Goal: Task Accomplishment & Management: Use online tool/utility

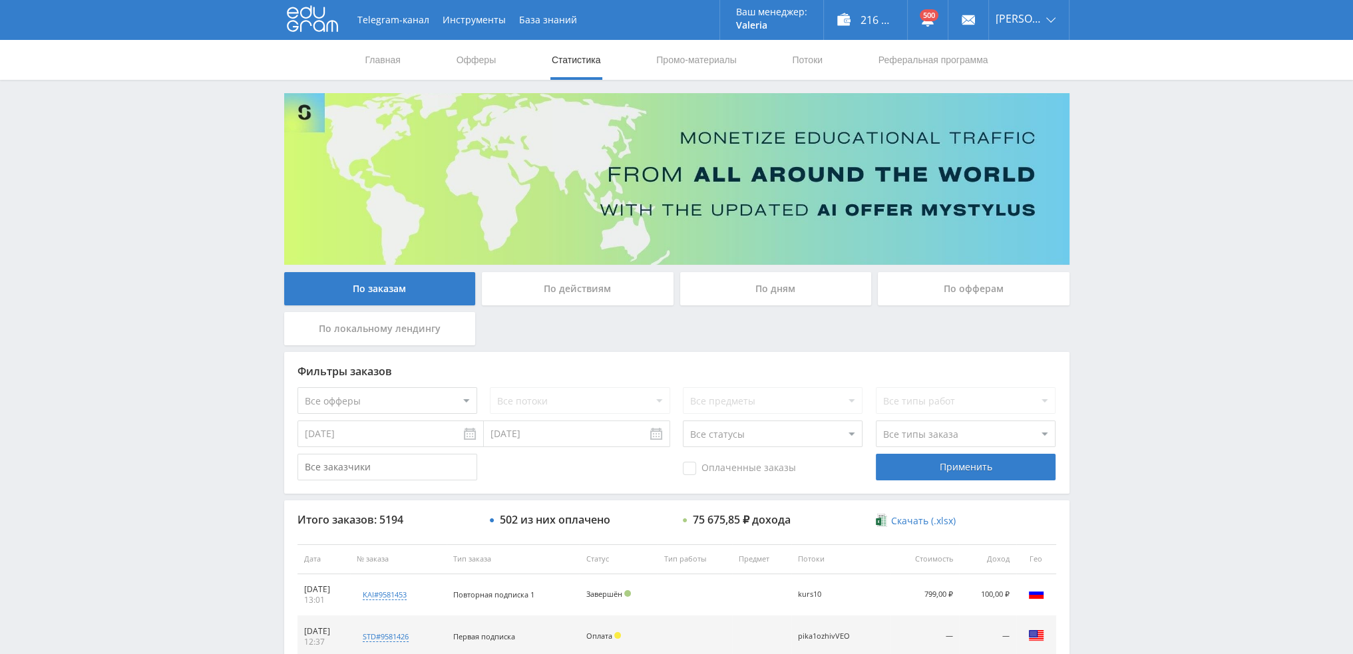
click at [741, 290] on div "По дням" at bounding box center [776, 288] width 192 height 33
click at [0, 0] on input "По дням" at bounding box center [0, 0] width 0 height 0
click at [788, 287] on div "По дням" at bounding box center [776, 288] width 192 height 33
click at [0, 0] on input "По дням" at bounding box center [0, 0] width 0 height 0
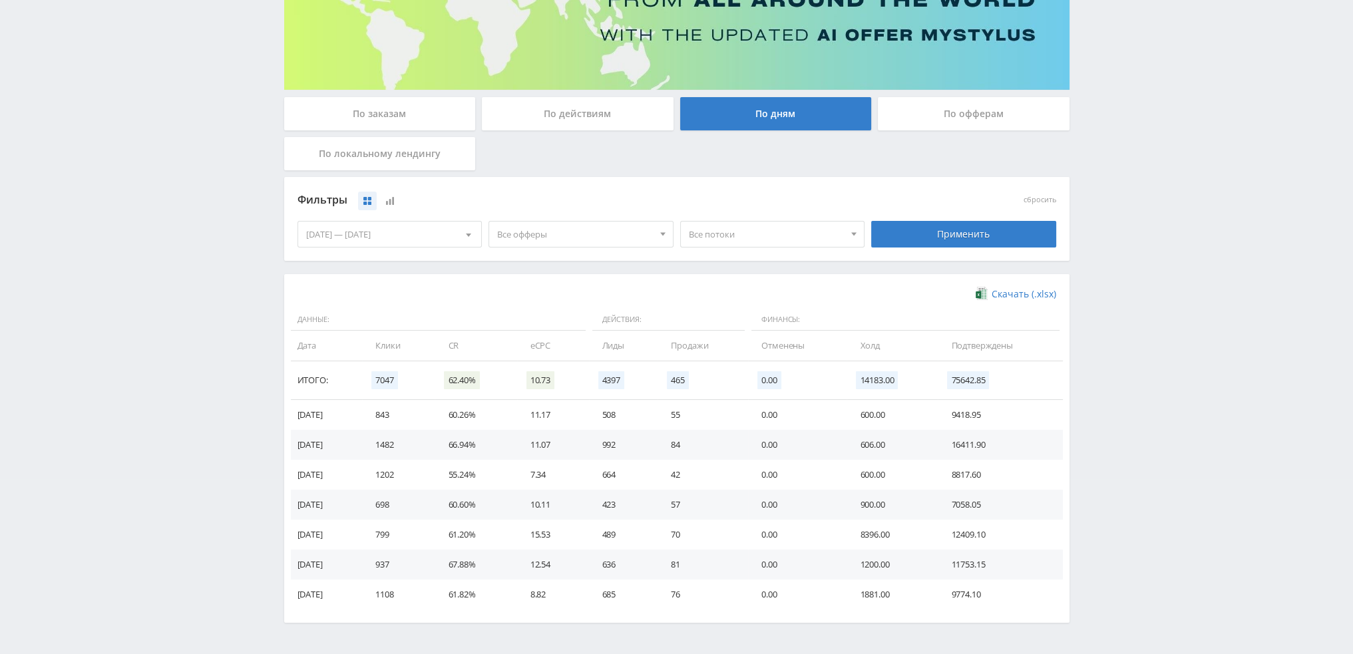
scroll to position [200, 0]
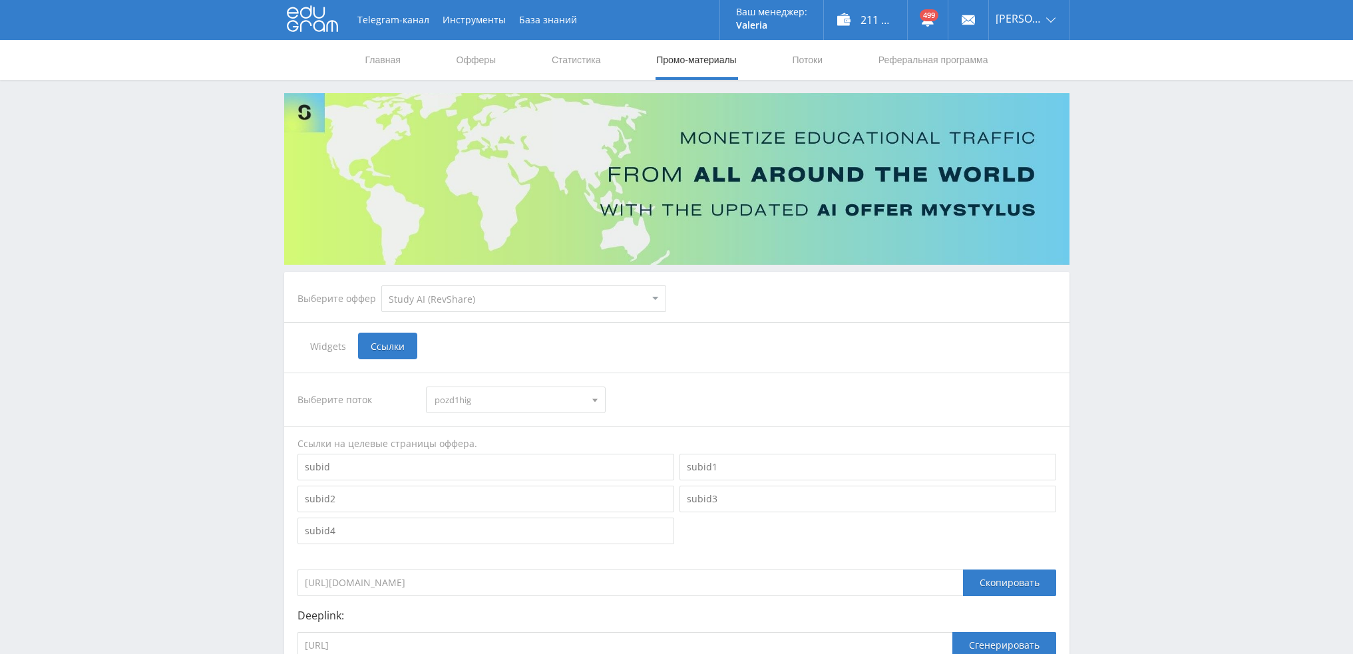
select select "376"
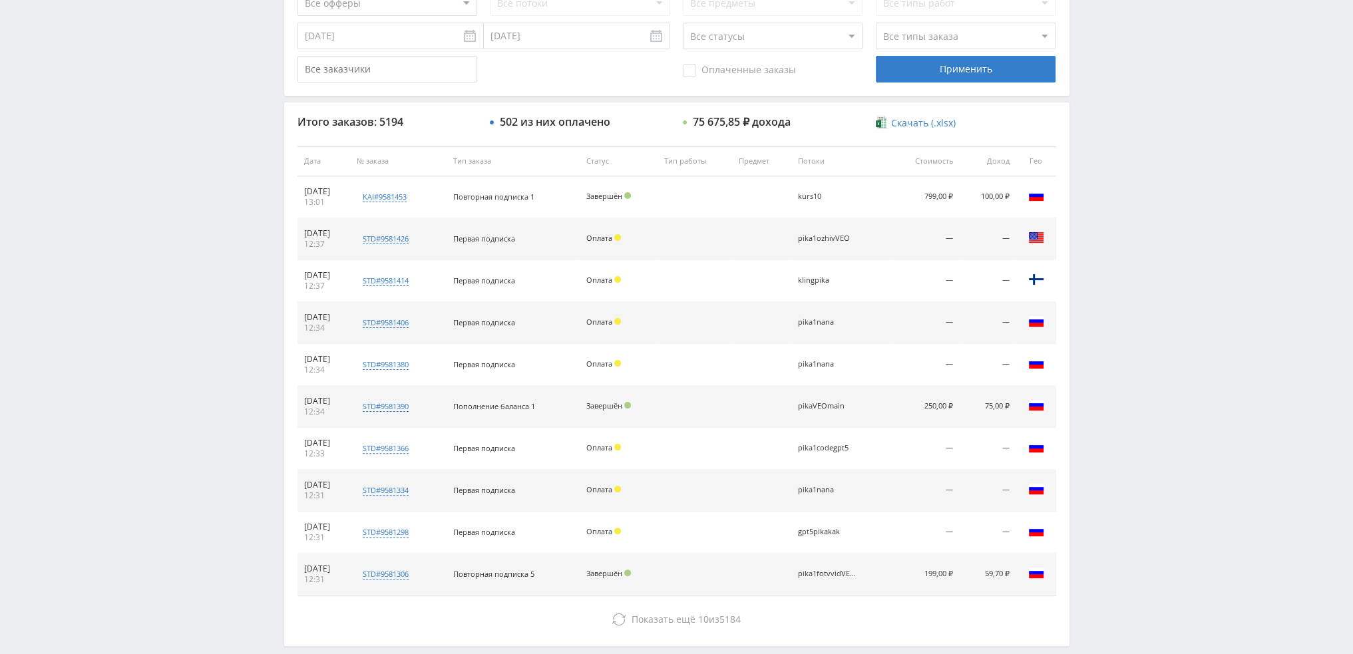
scroll to position [399, 0]
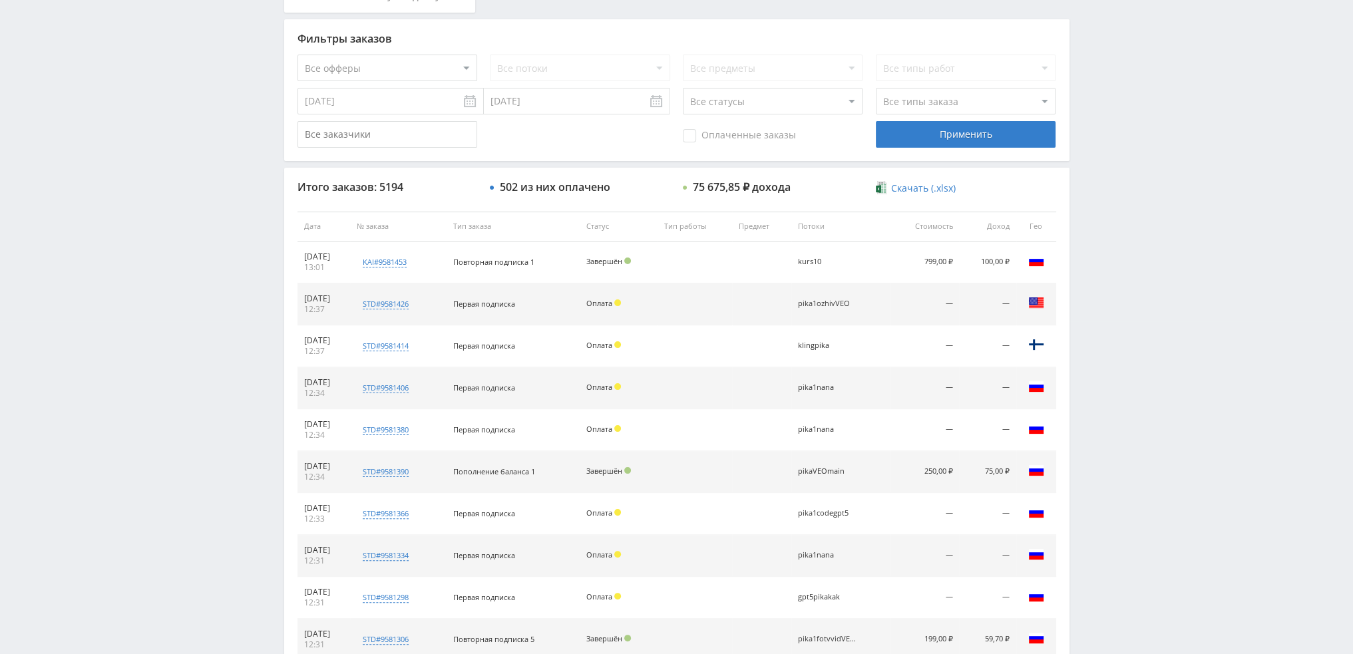
scroll to position [460, 0]
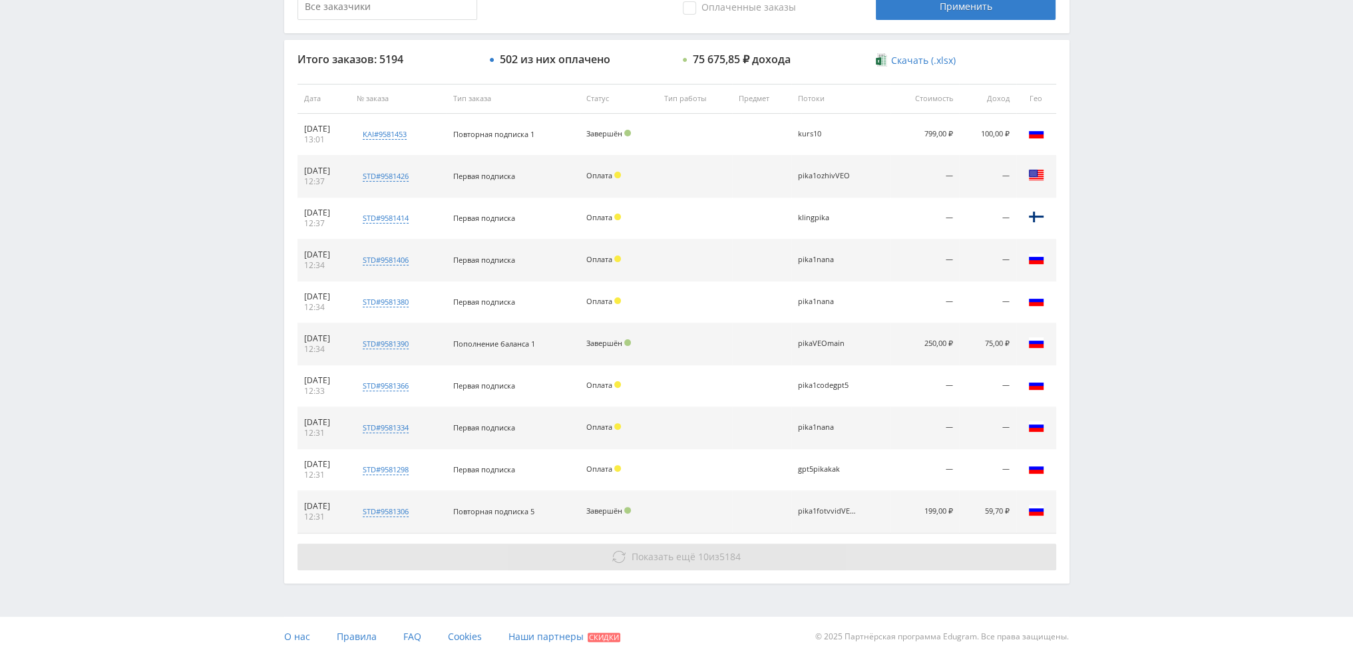
click at [706, 561] on button "Показать ещё 10 из 5184" at bounding box center [676, 557] width 758 height 27
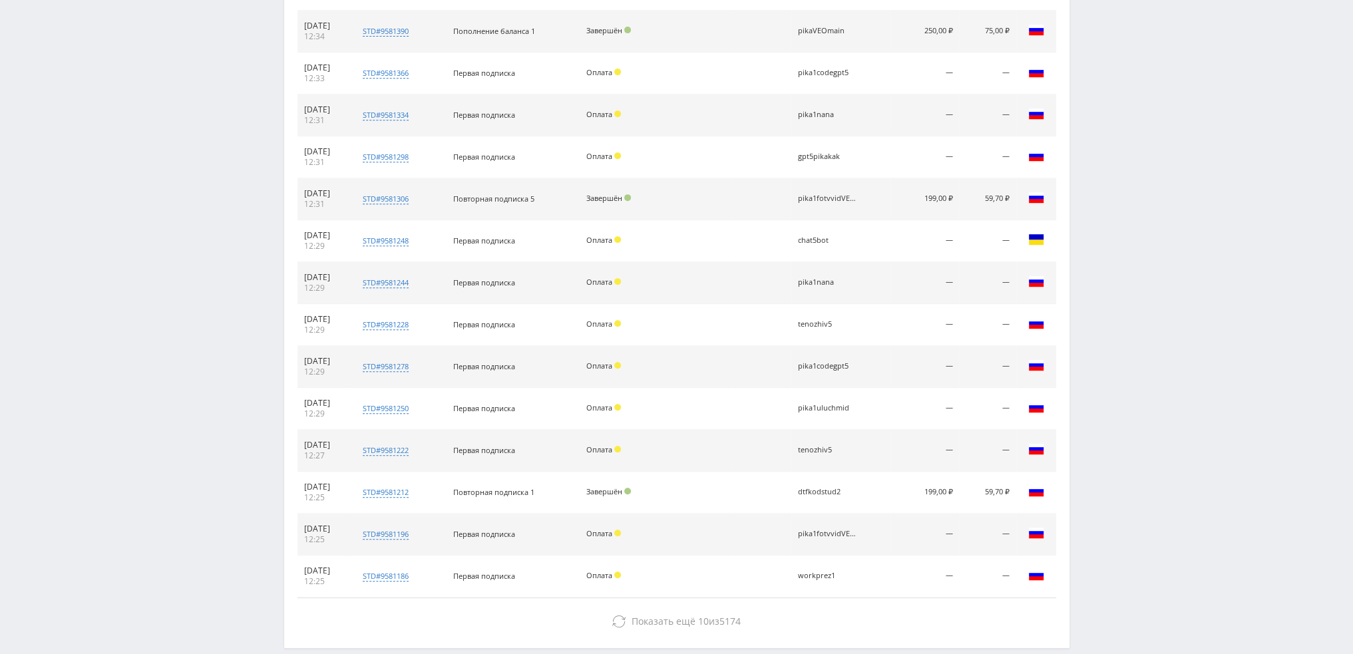
scroll to position [837, 0]
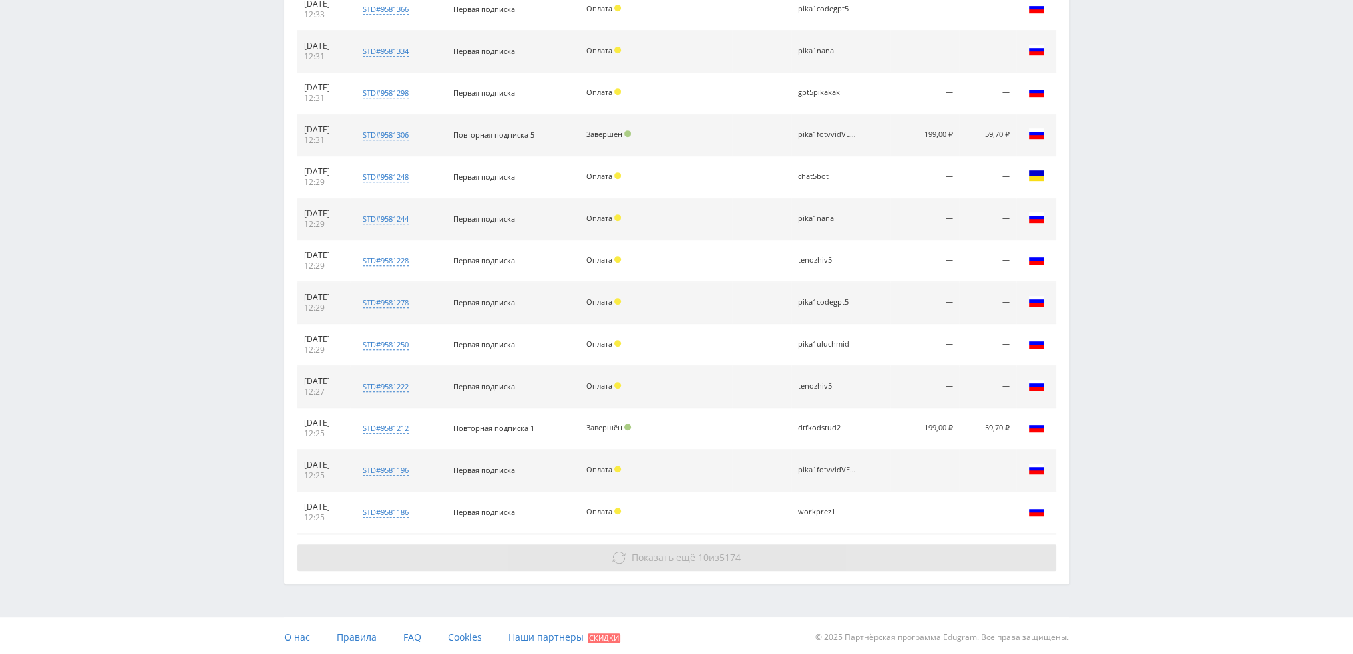
click at [717, 551] on span "Показать ещё 10 из 5174" at bounding box center [685, 557] width 109 height 13
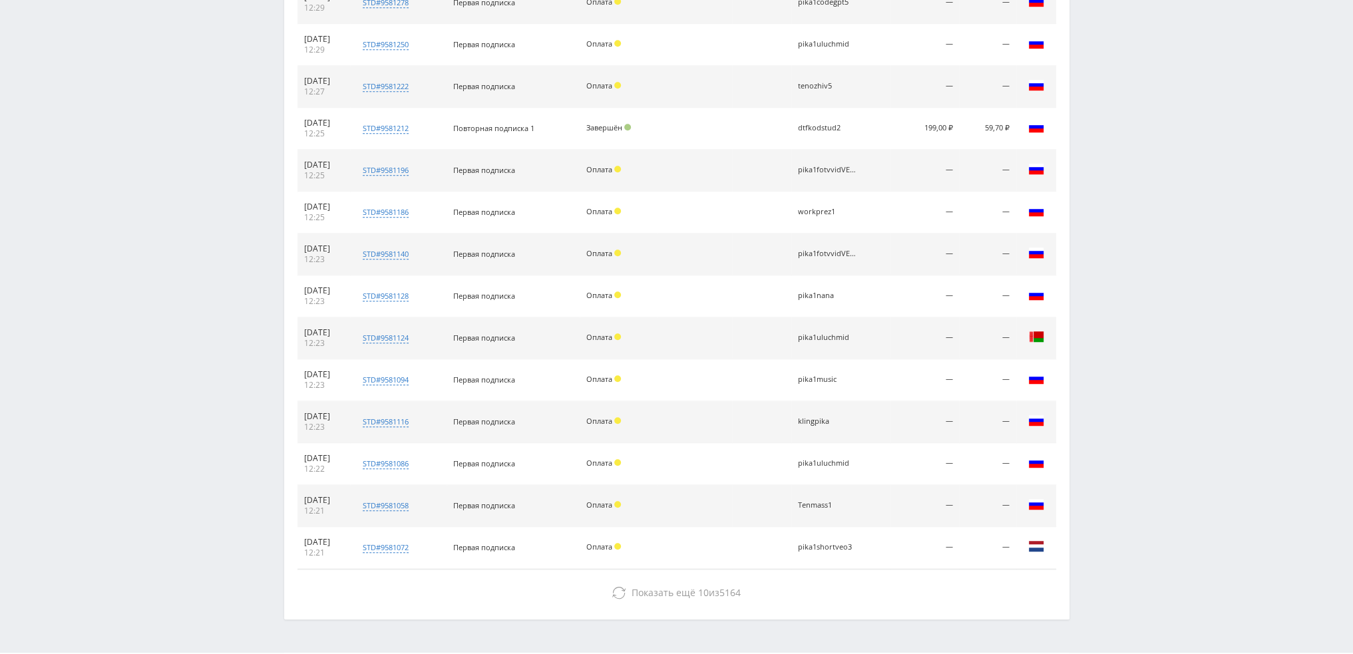
scroll to position [1171, 0]
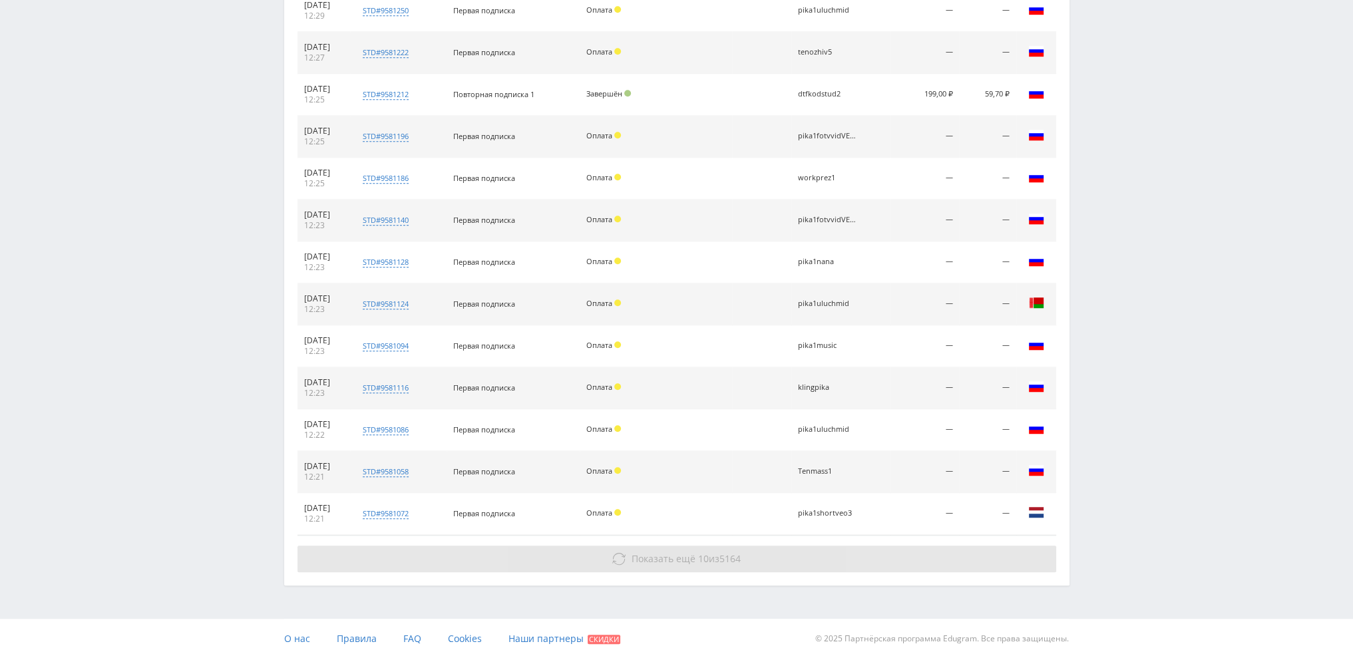
click at [720, 546] on button "Показать ещё 10 из 5164" at bounding box center [676, 559] width 758 height 27
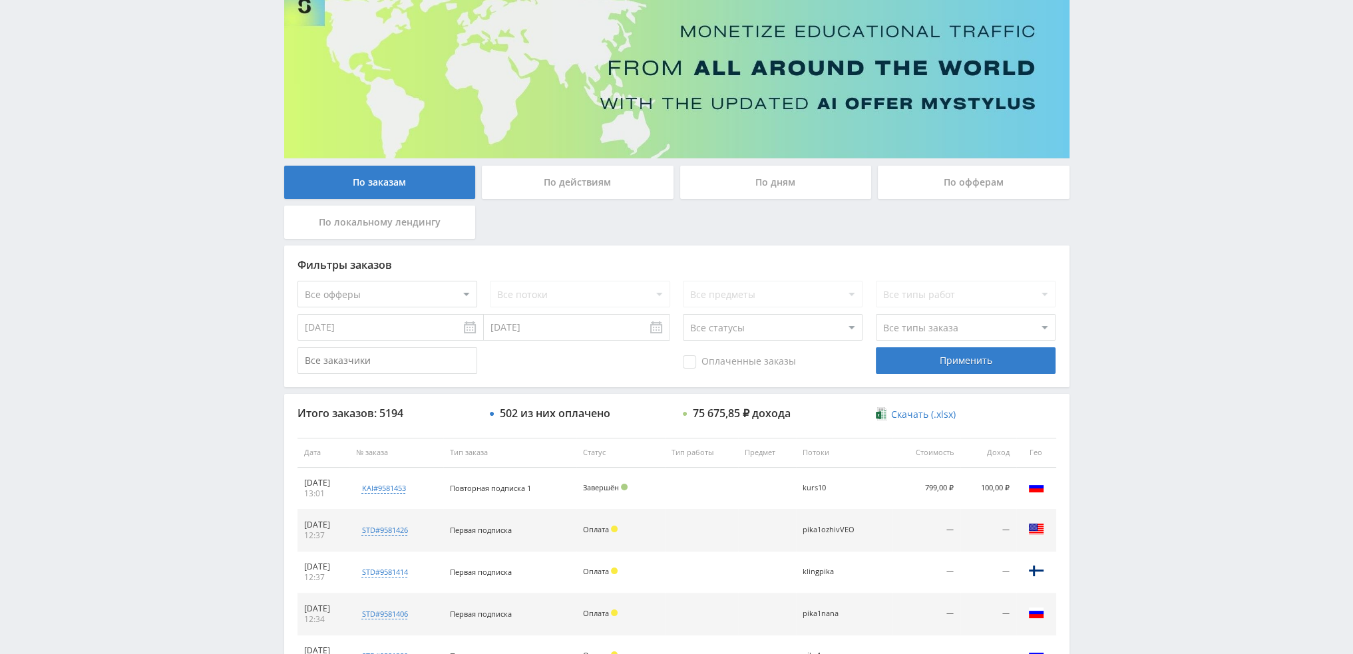
scroll to position [83, 0]
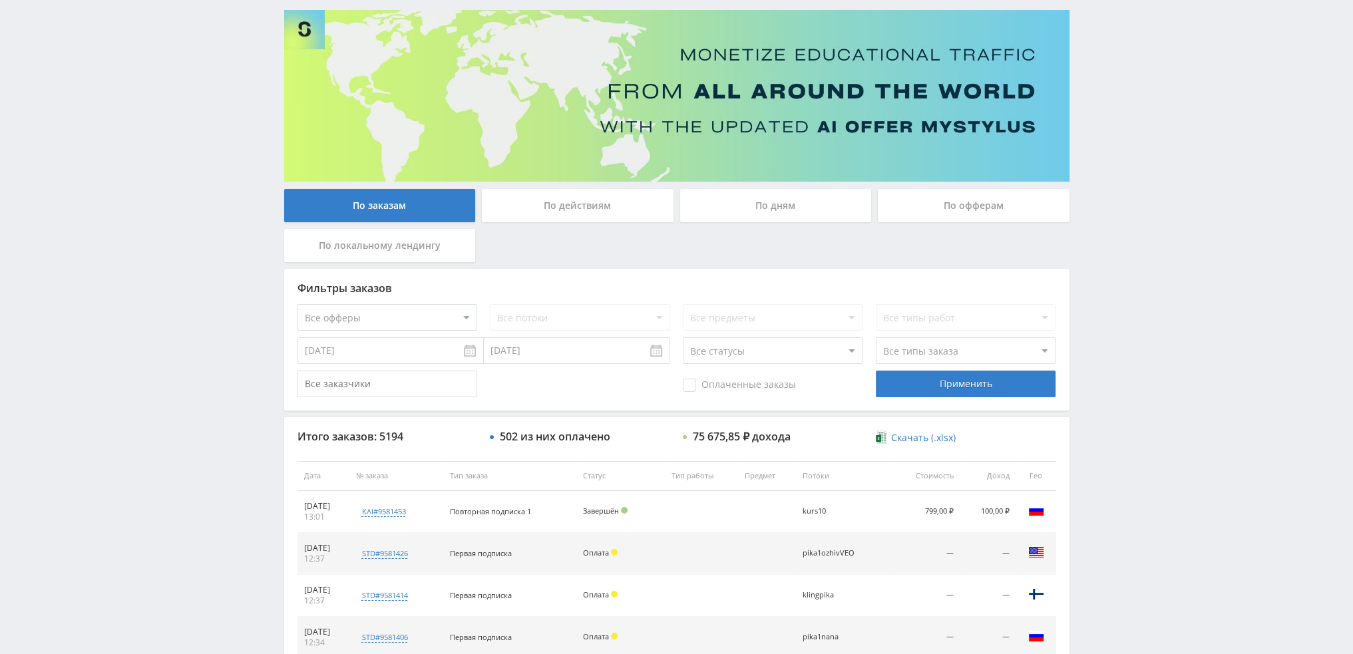
click at [782, 189] on div "По дням" at bounding box center [776, 205] width 192 height 33
click at [0, 0] on input "По дням" at bounding box center [0, 0] width 0 height 0
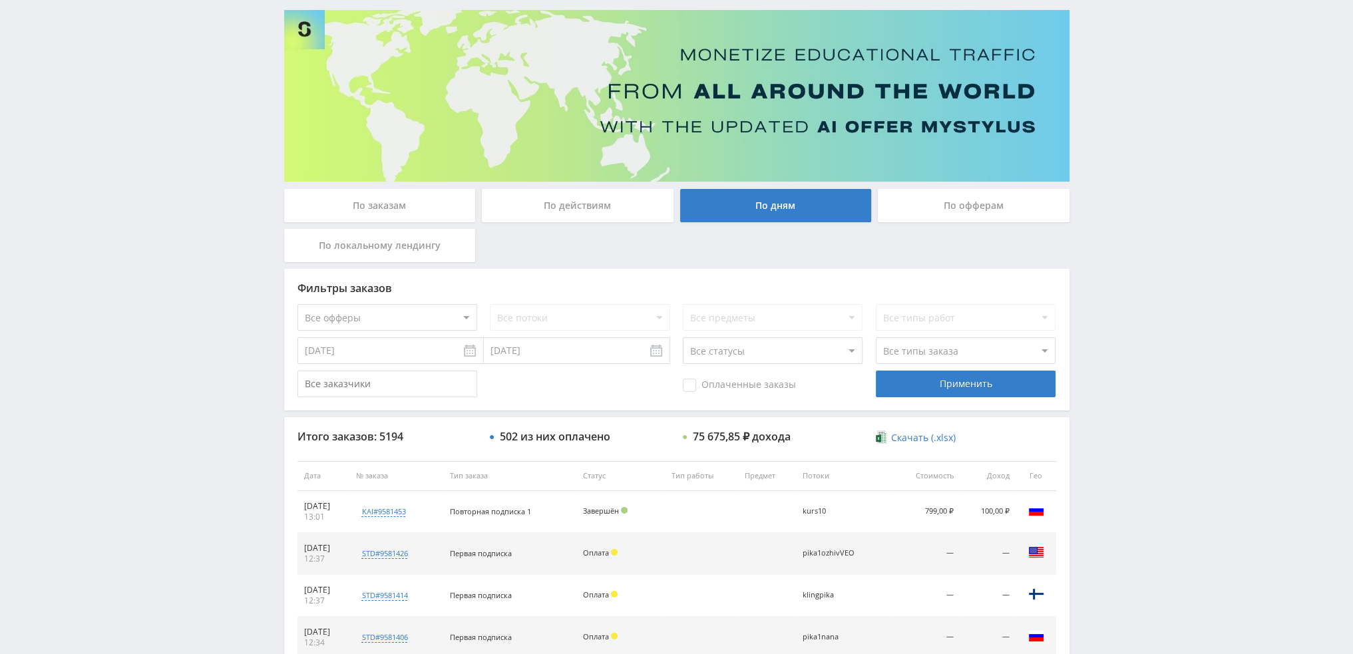
scroll to position [0, 0]
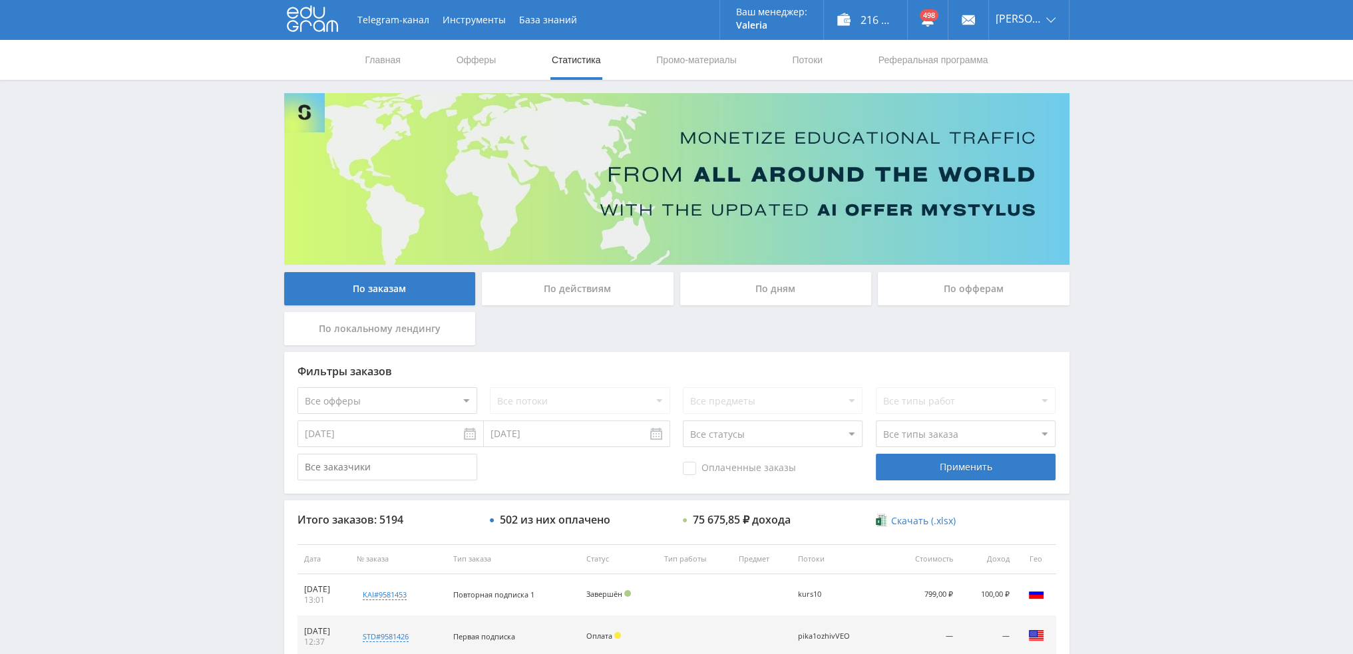
click at [736, 287] on div "По дням" at bounding box center [776, 288] width 192 height 33
click at [0, 0] on input "По дням" at bounding box center [0, 0] width 0 height 0
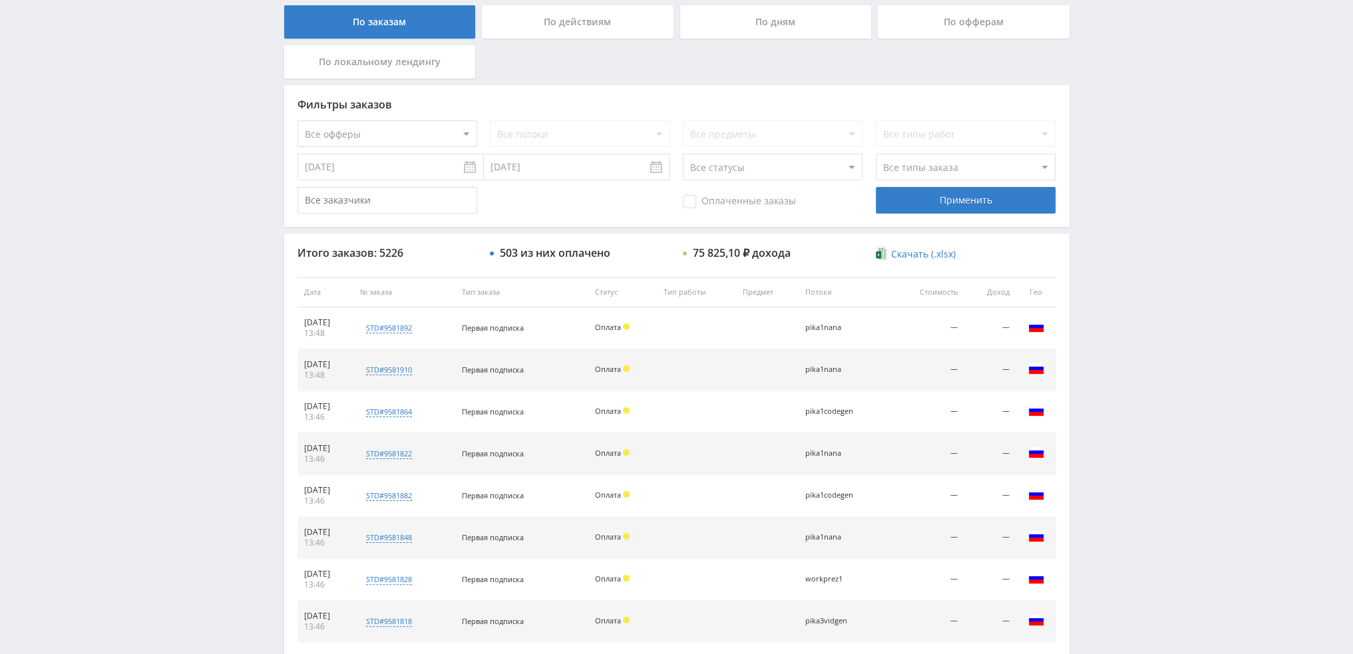
scroll to position [399, 0]
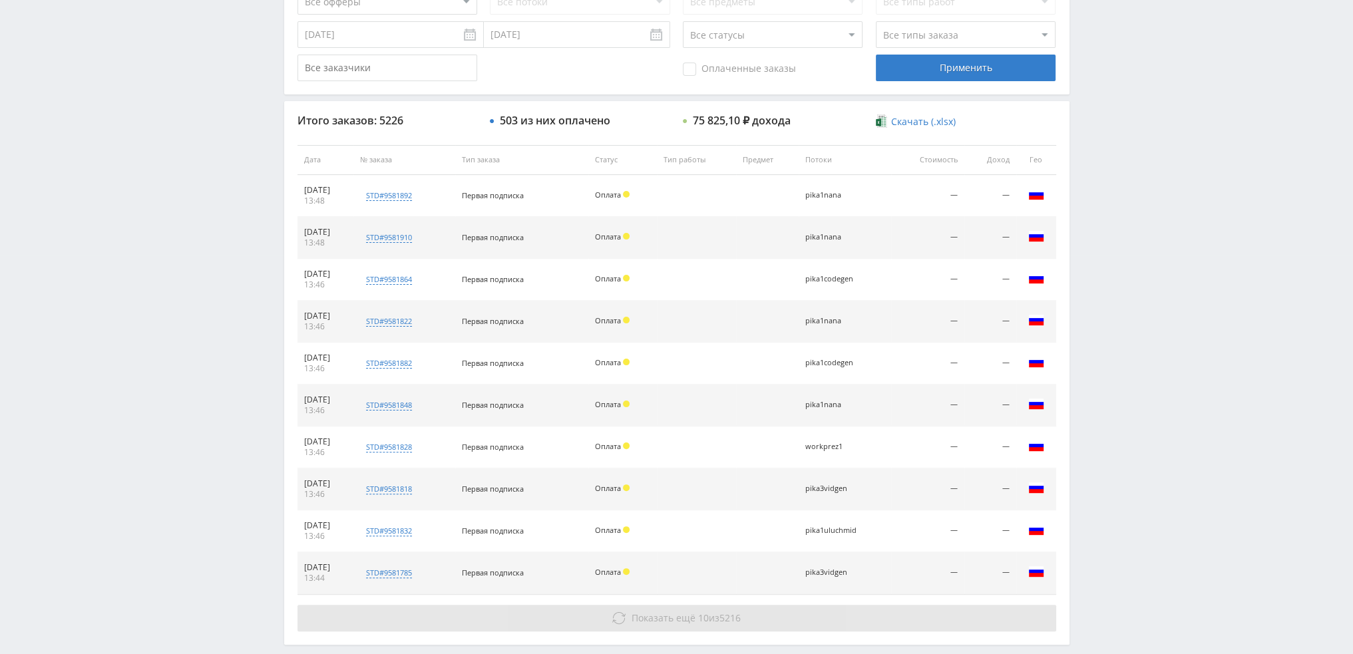
click at [689, 618] on span "Показать ещё" at bounding box center [663, 617] width 64 height 13
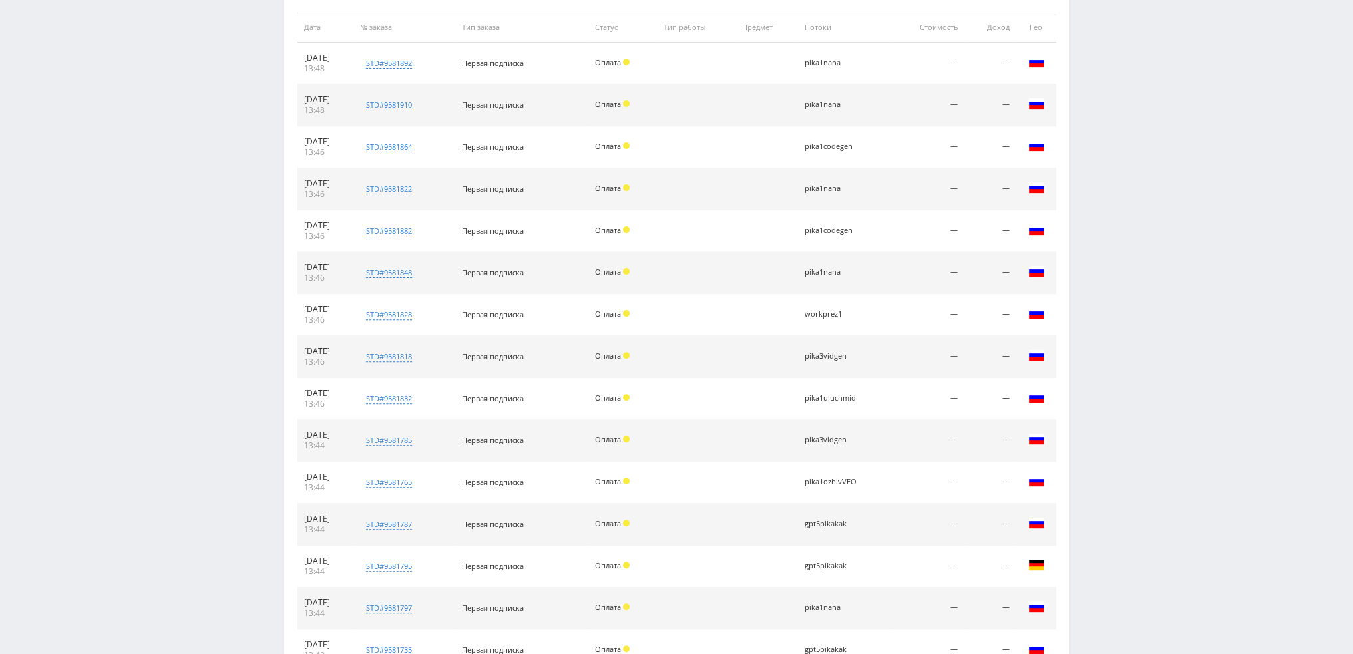
scroll to position [837, 0]
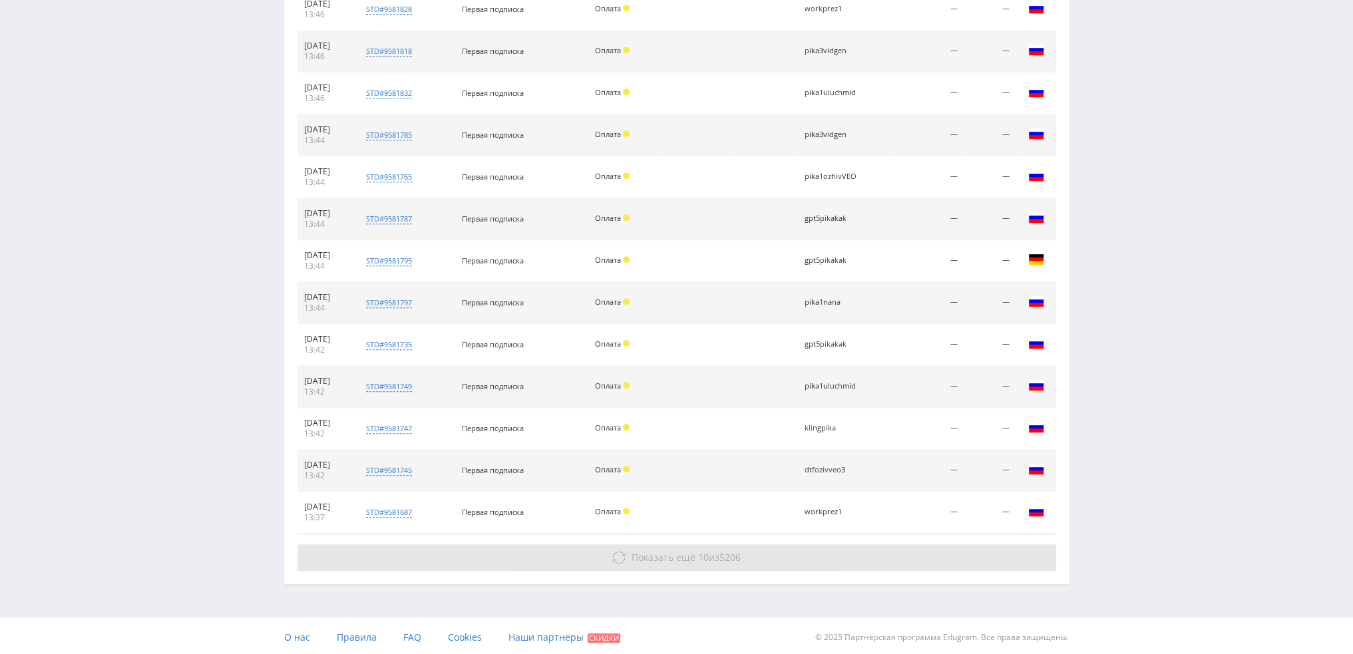
click at [724, 552] on span "5206" at bounding box center [729, 557] width 21 height 13
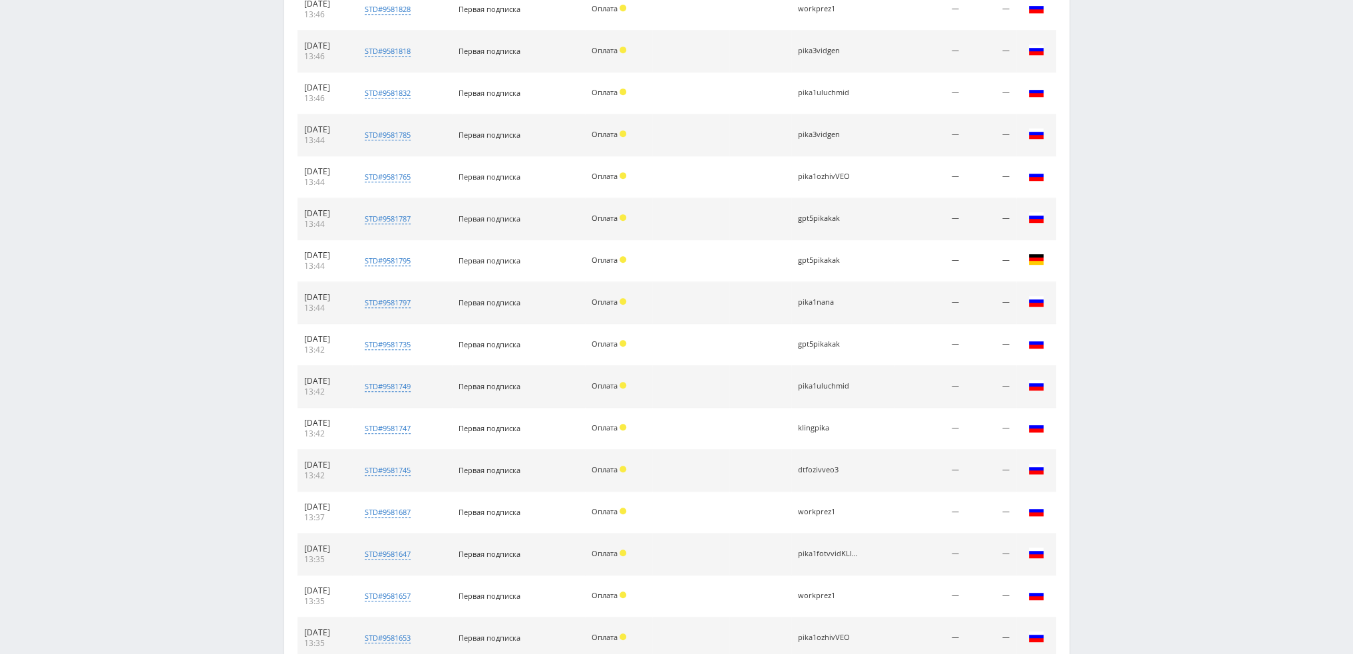
scroll to position [1255, 0]
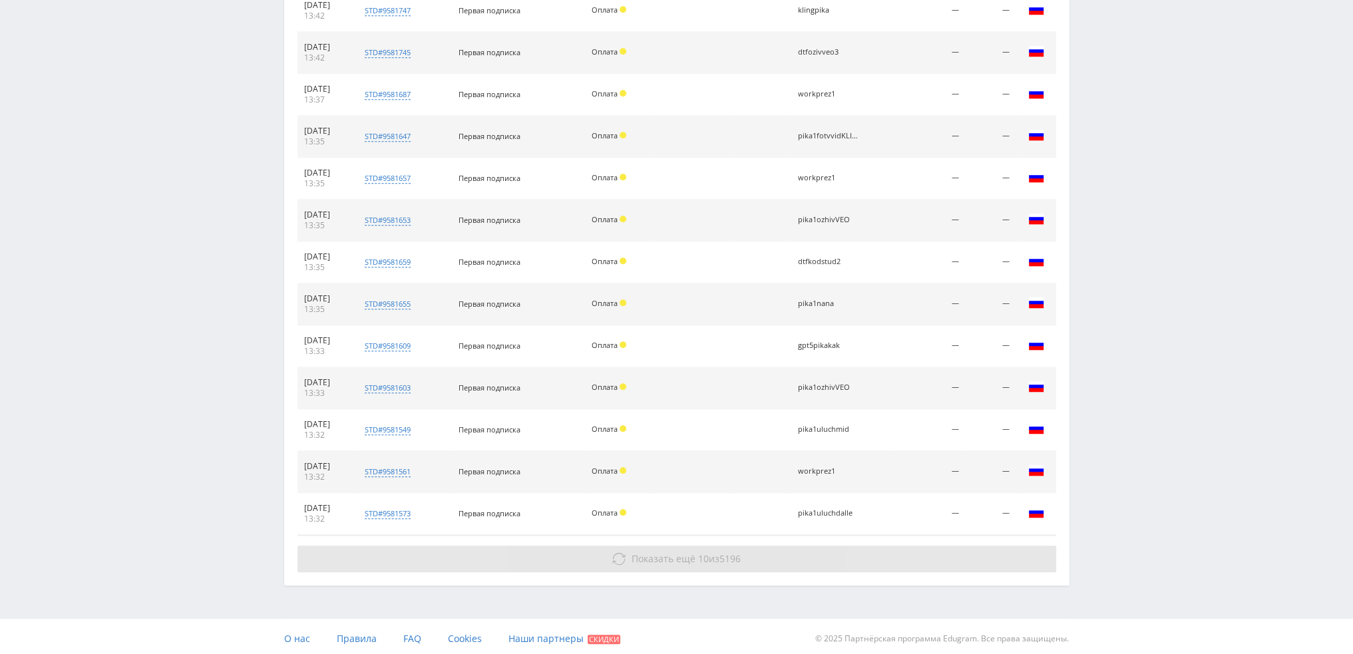
click at [740, 552] on span "5196" at bounding box center [729, 558] width 21 height 13
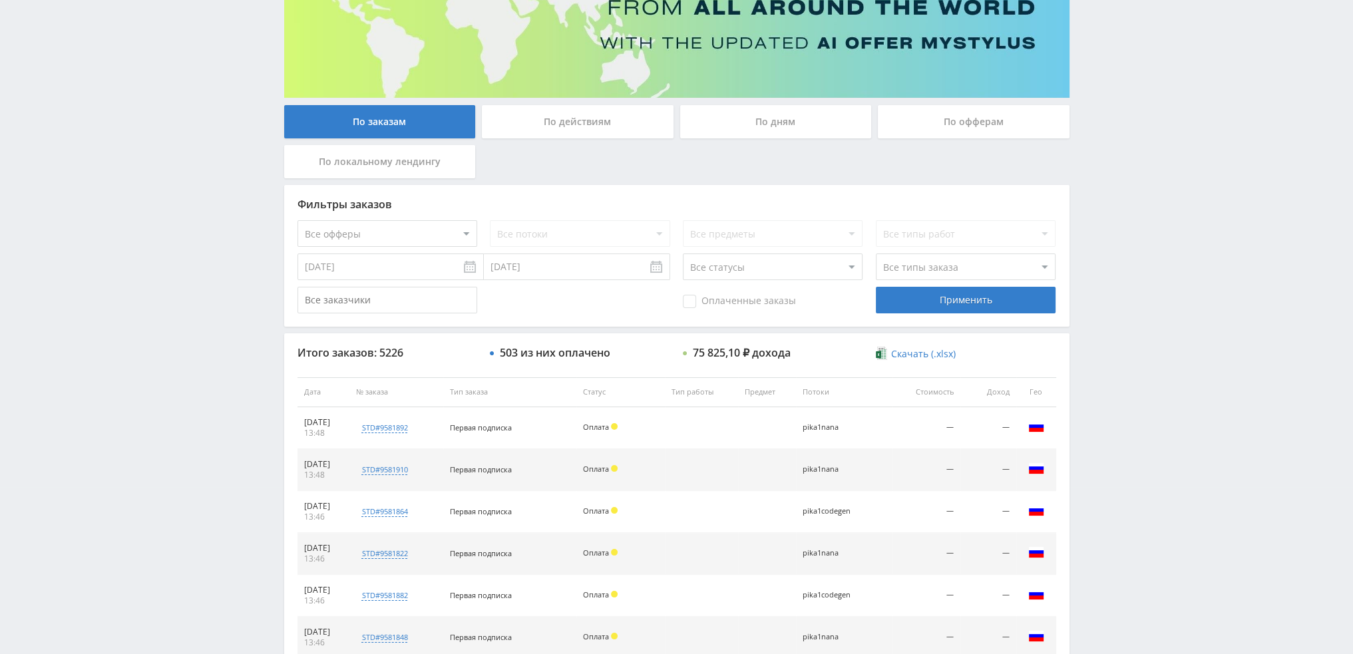
scroll to position [0, 0]
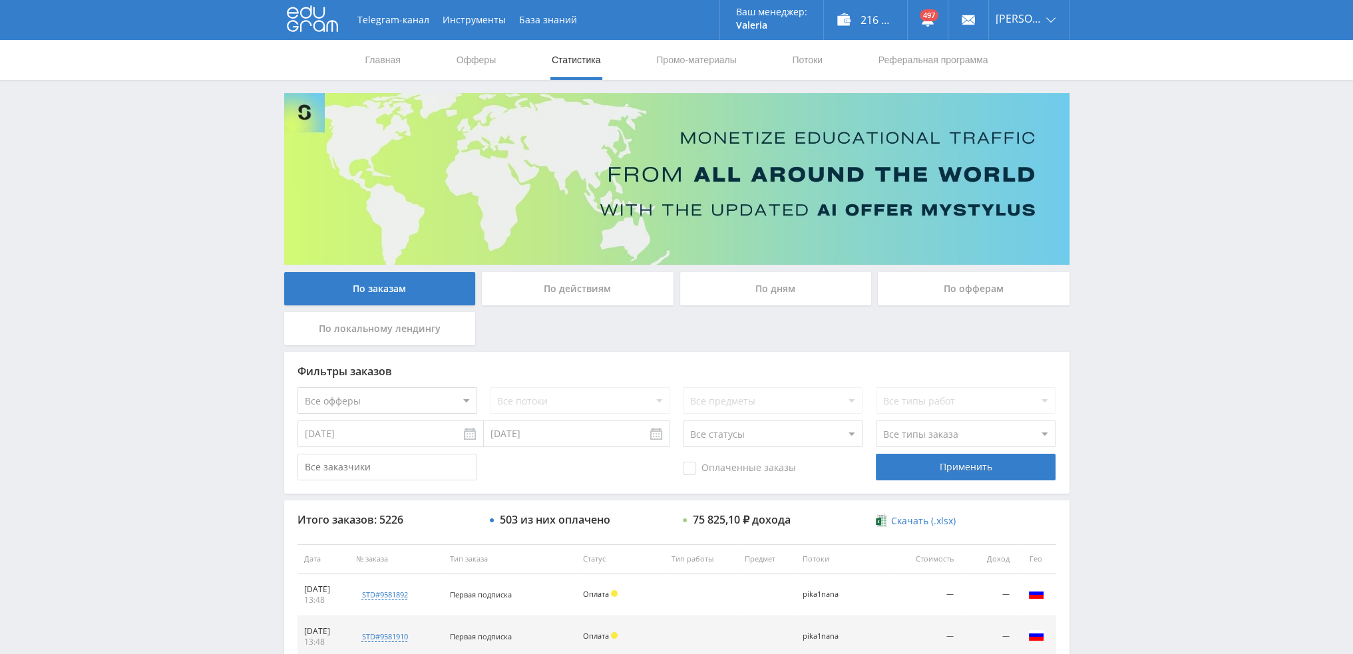
click at [786, 277] on div "По дням" at bounding box center [776, 288] width 192 height 33
click at [0, 0] on input "По дням" at bounding box center [0, 0] width 0 height 0
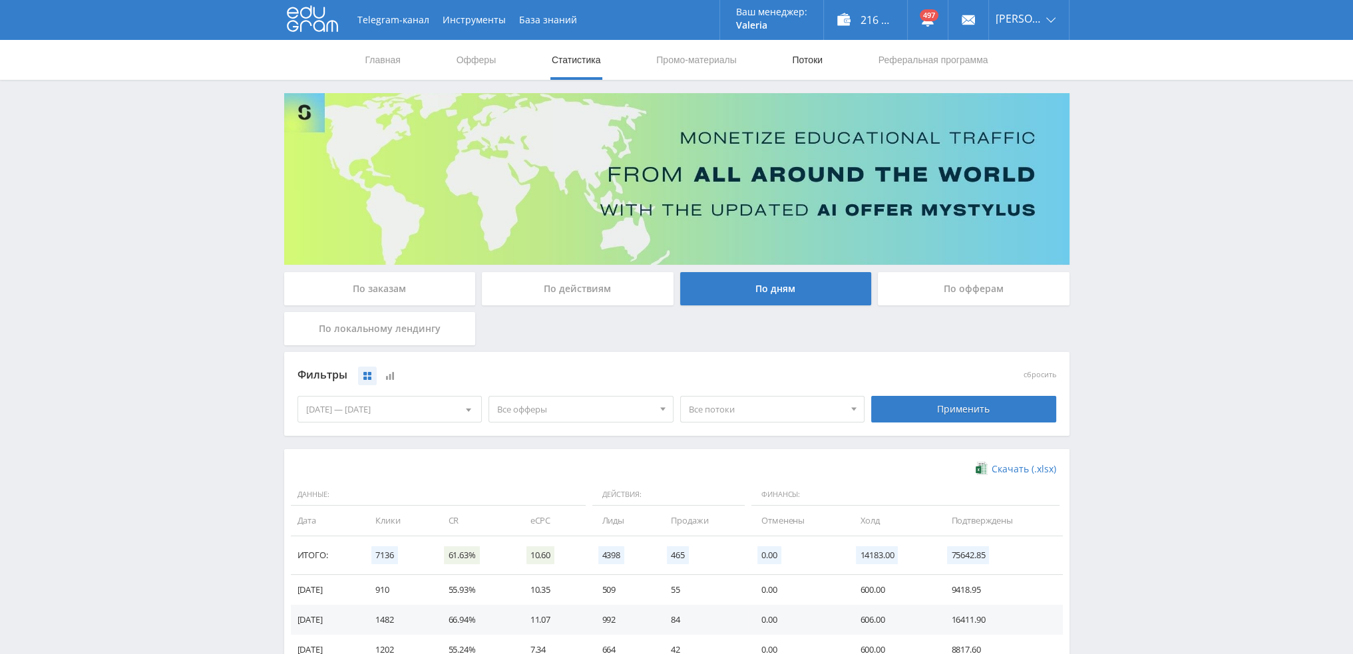
click at [817, 63] on link "Потоки" at bounding box center [806, 60] width 33 height 40
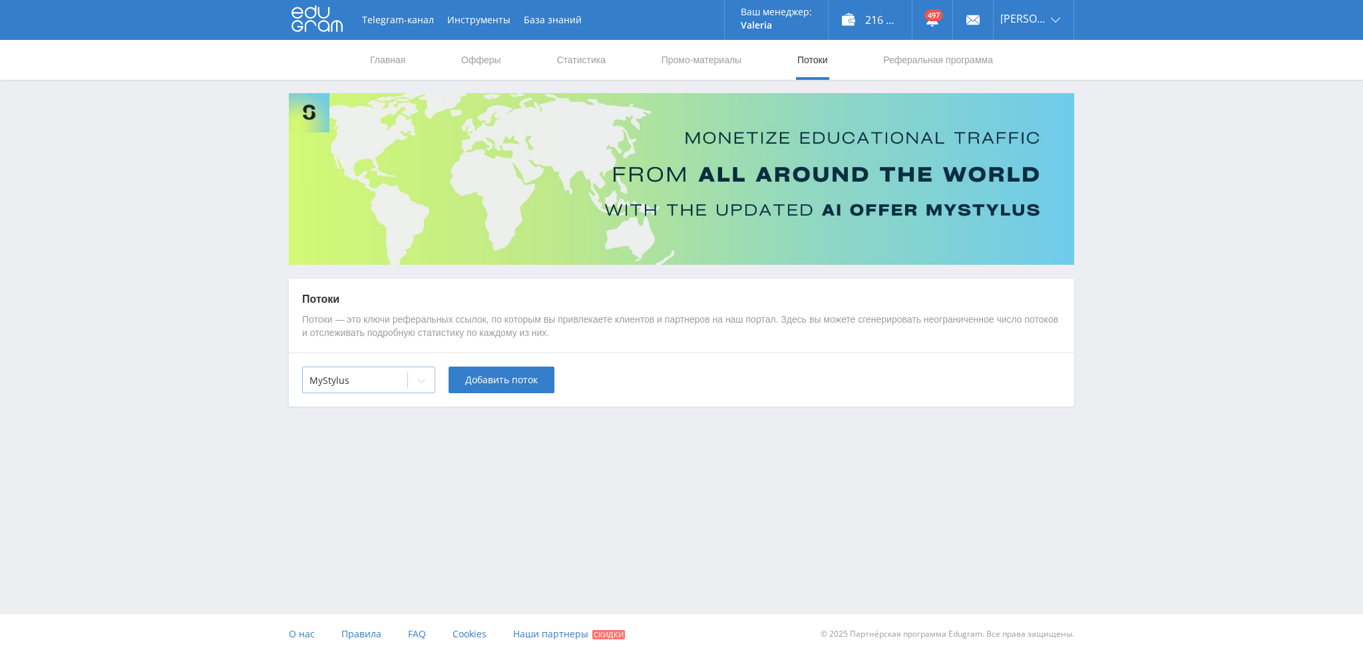
click at [380, 374] on div at bounding box center [354, 380] width 91 height 13
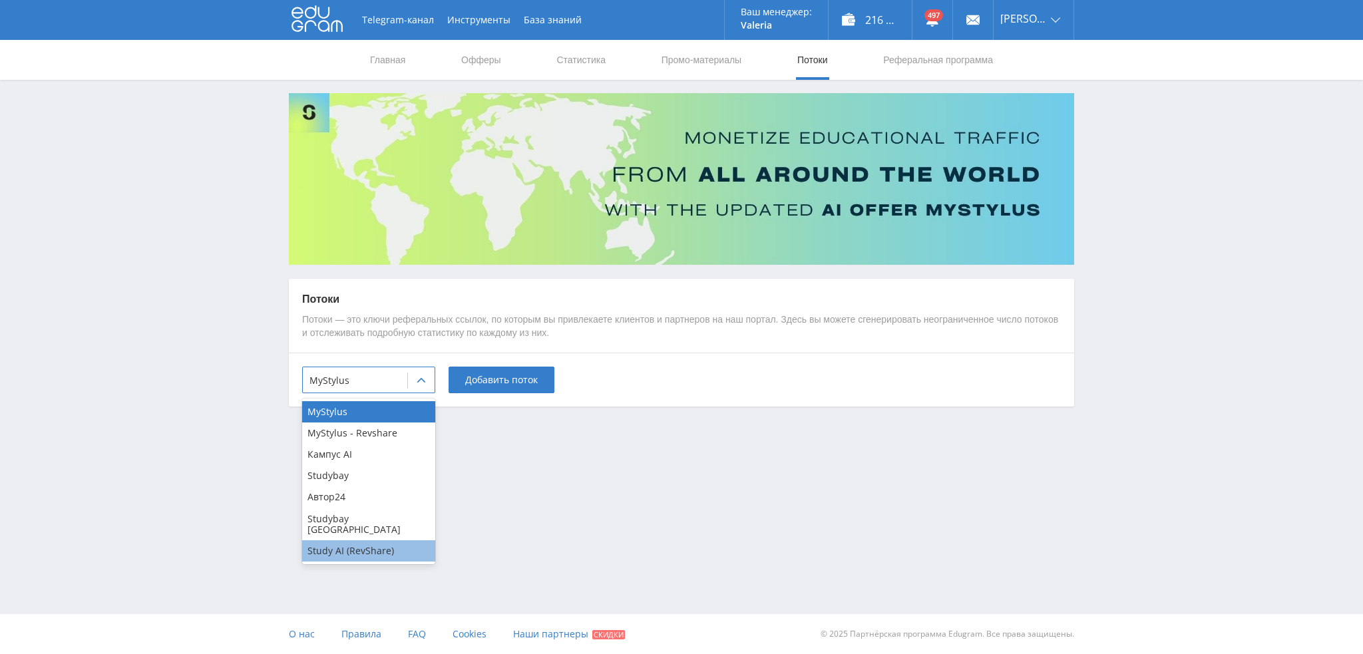
click at [355, 545] on div "Study AI (RevShare)" at bounding box center [368, 550] width 133 height 21
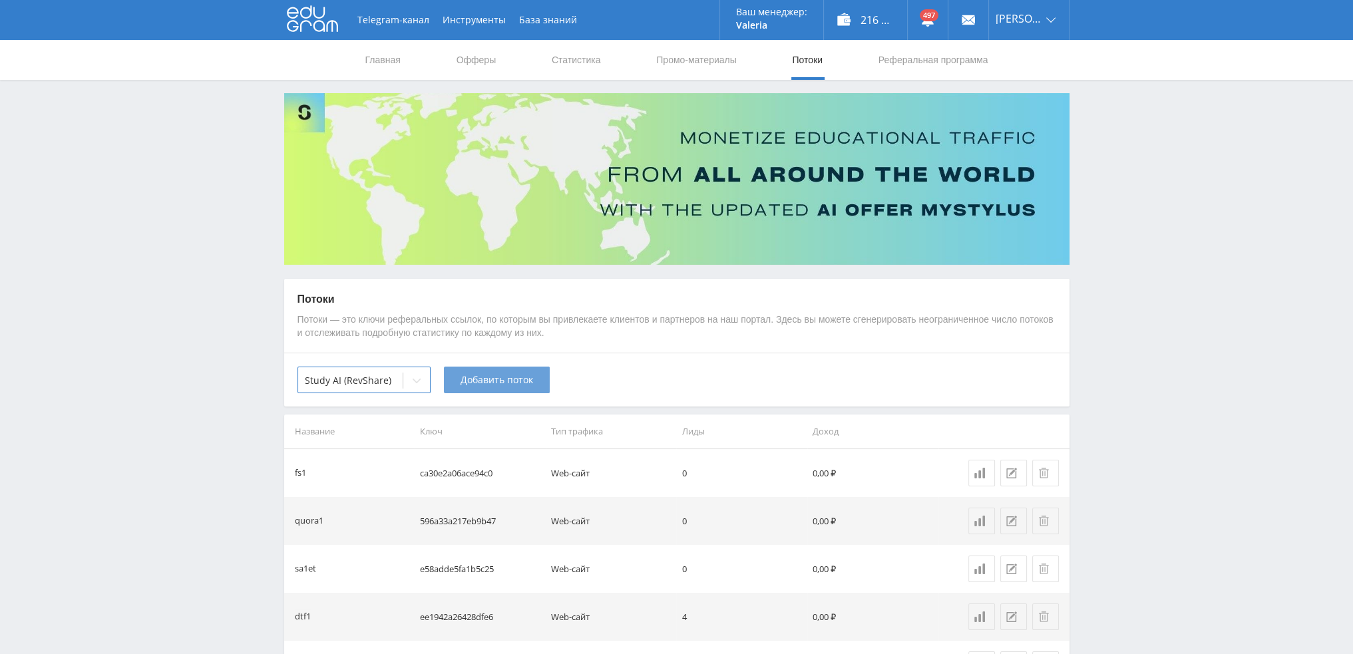
click at [488, 392] on button "Добавить поток" at bounding box center [497, 380] width 106 height 27
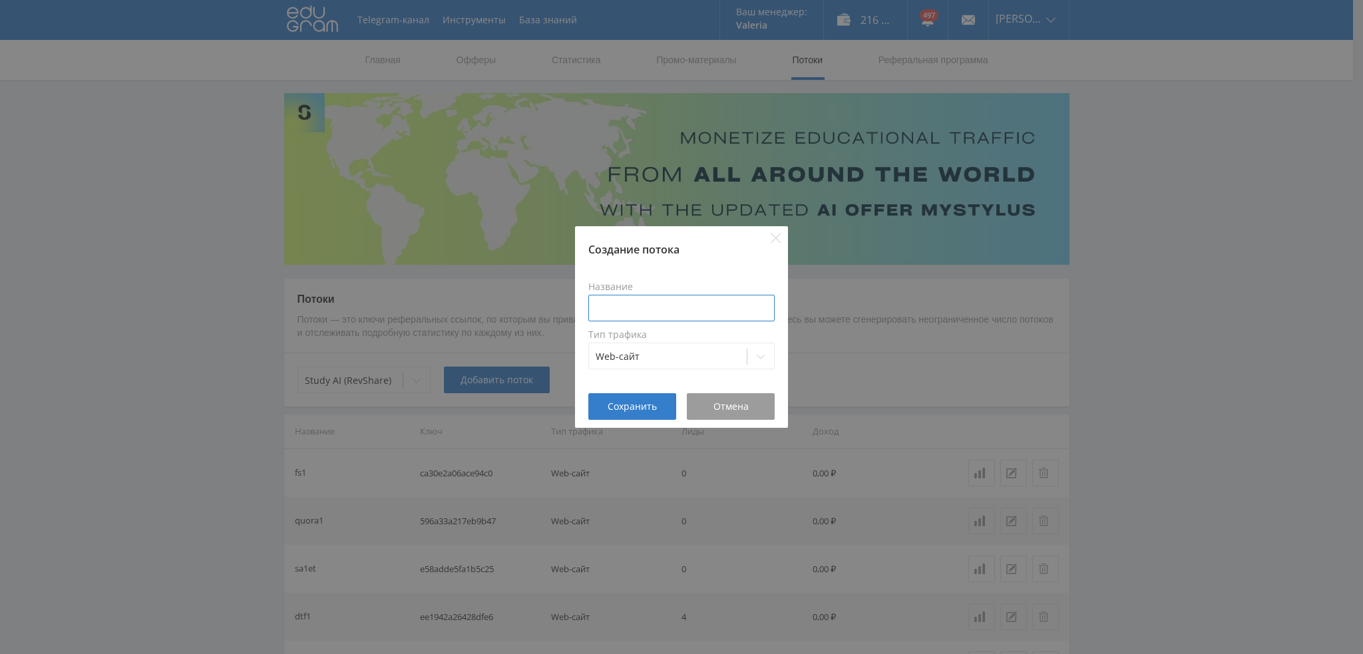
click at [648, 295] on input at bounding box center [681, 308] width 186 height 27
type input "pika1natal"
click at [634, 406] on span "Сохранить" at bounding box center [631, 406] width 49 height 11
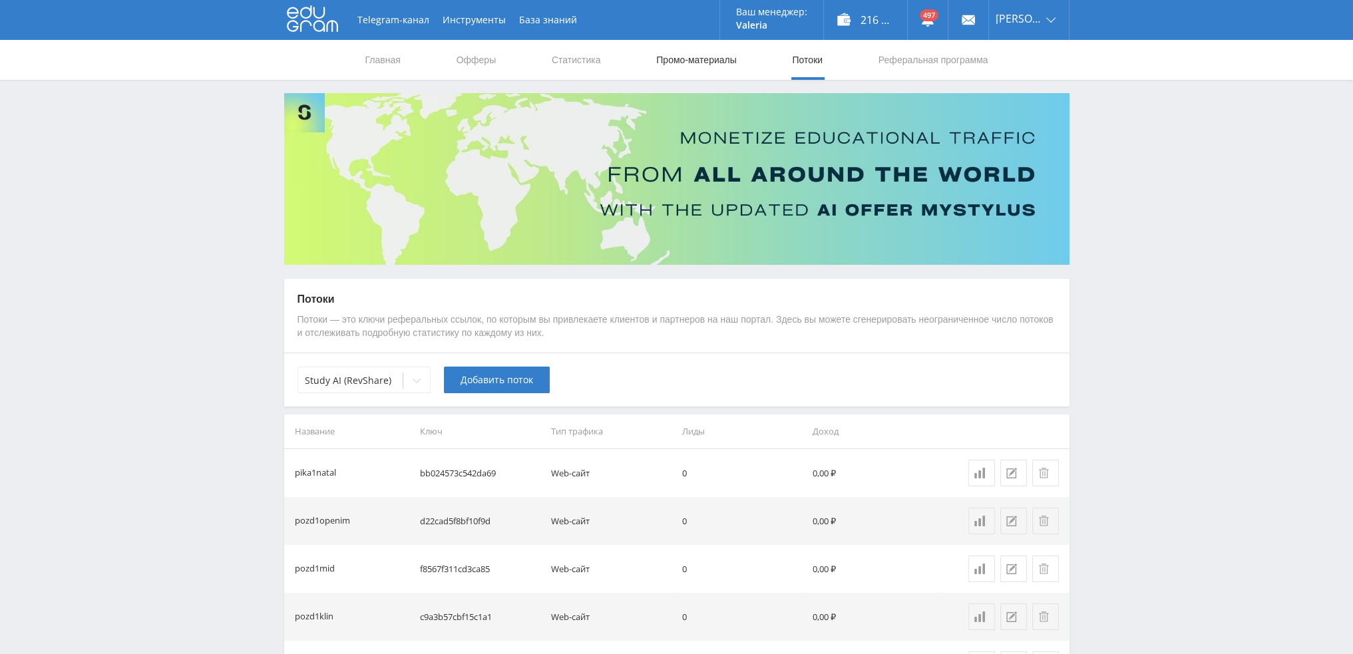
click at [671, 57] on link "Промо-материалы" at bounding box center [696, 60] width 82 height 40
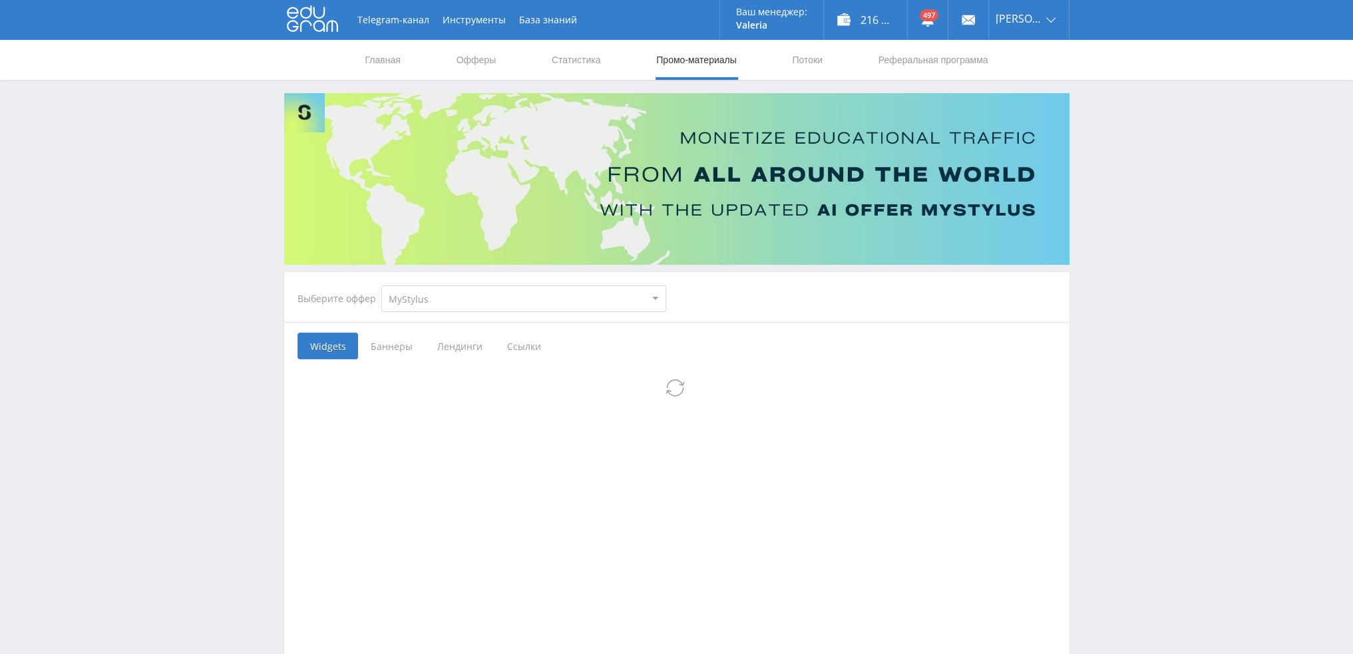
click at [411, 304] on select "MyStylus MyStylus - Revshare Кампус AI Studybay Автор24 Studybay Brazil Study A…" at bounding box center [523, 298] width 285 height 27
select select "376"
click at [381, 285] on select "MyStylus MyStylus - Revshare Кампус AI Studybay Автор24 Studybay Brazil Study A…" at bounding box center [523, 298] width 285 height 27
select select "376"
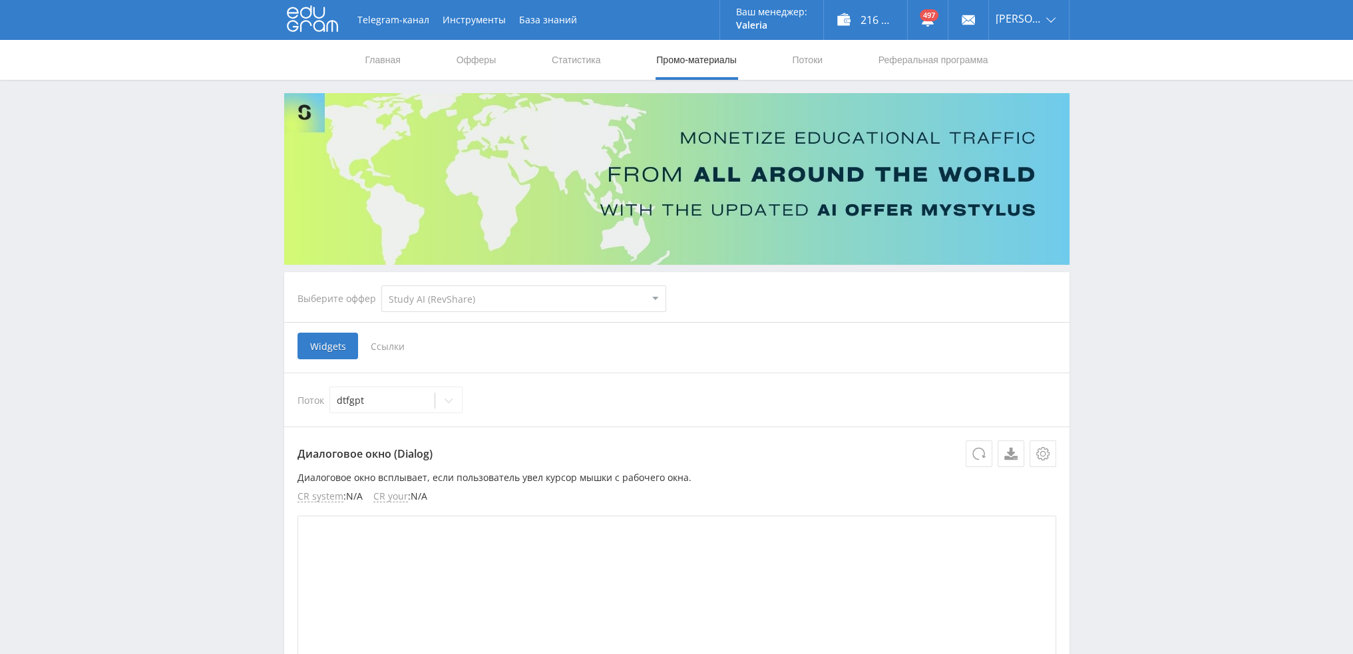
click at [397, 353] on span "Ссылки" at bounding box center [387, 346] width 59 height 27
click at [0, 0] on input "Ссылки" at bounding box center [0, 0] width 0 height 0
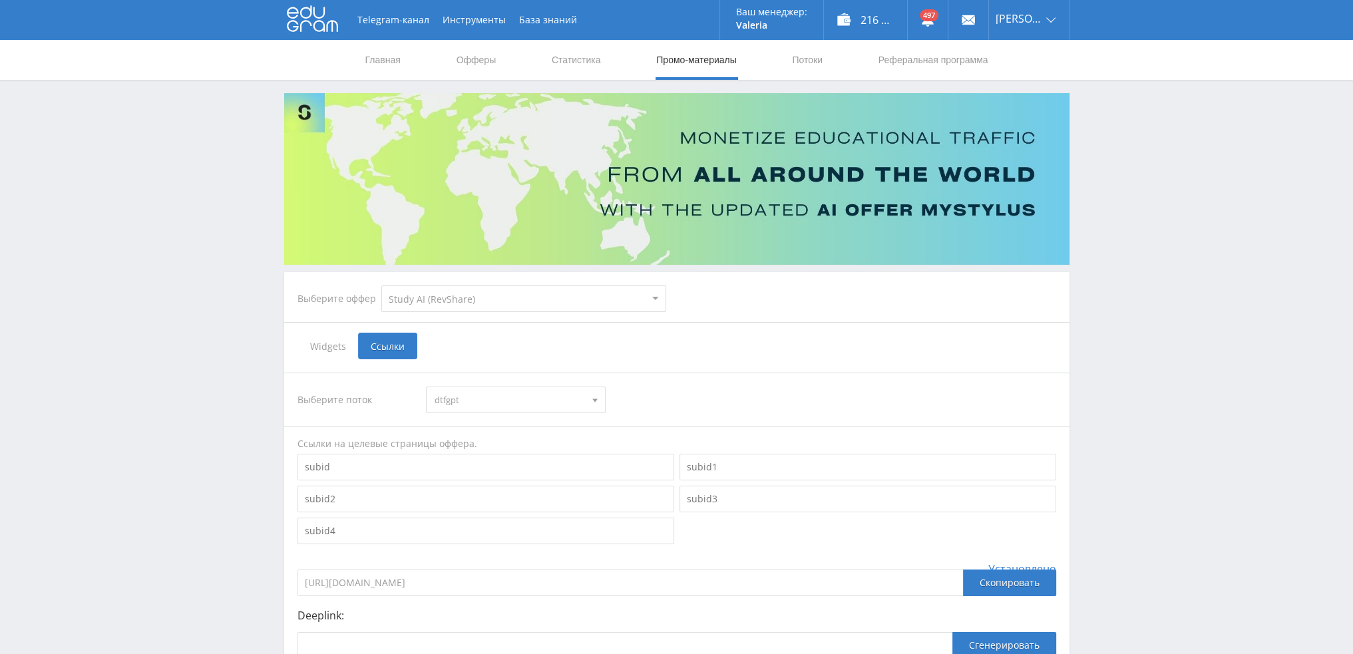
click at [483, 397] on span "dtfgpt" at bounding box center [509, 399] width 150 height 25
click at [529, 516] on button "pika1natal" at bounding box center [515, 518] width 178 height 19
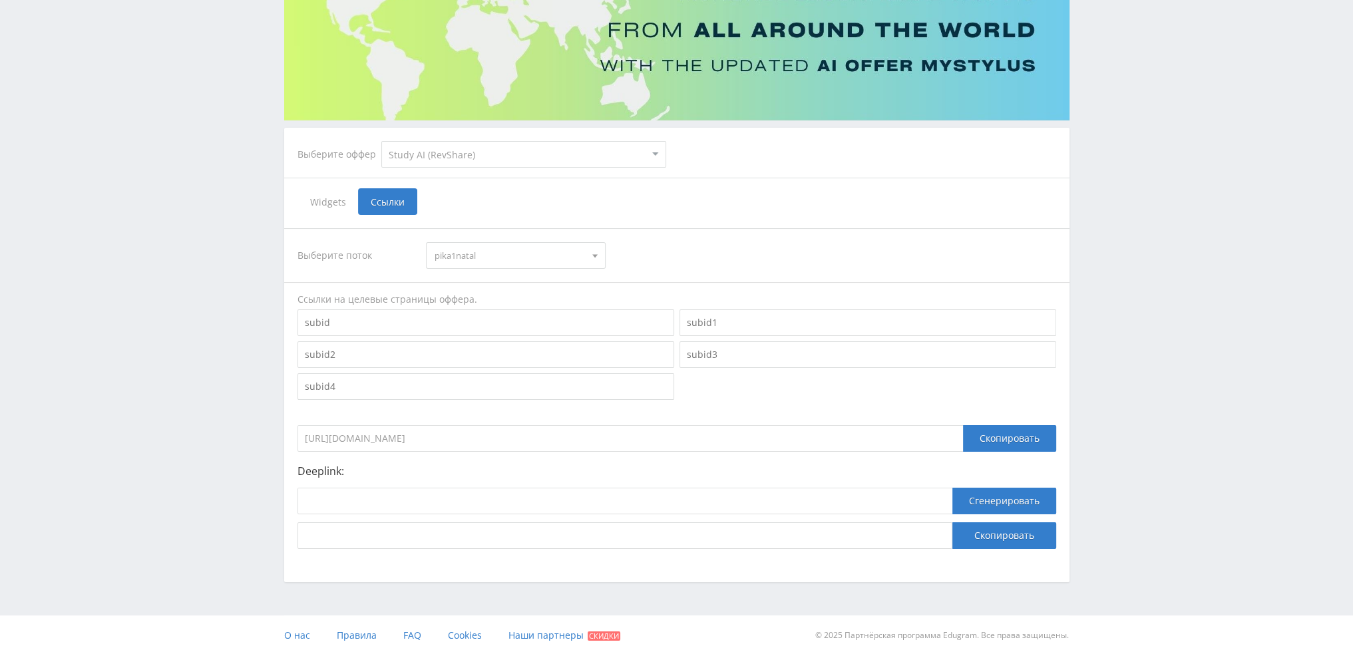
scroll to position [145, 0]
click at [524, 508] on input at bounding box center [624, 500] width 655 height 27
paste input "https://study24.ai/chat/natal_chart"
type input "https://study24.ai/chat/natal_chart"
click at [991, 499] on button "Сгенерировать" at bounding box center [1004, 500] width 104 height 27
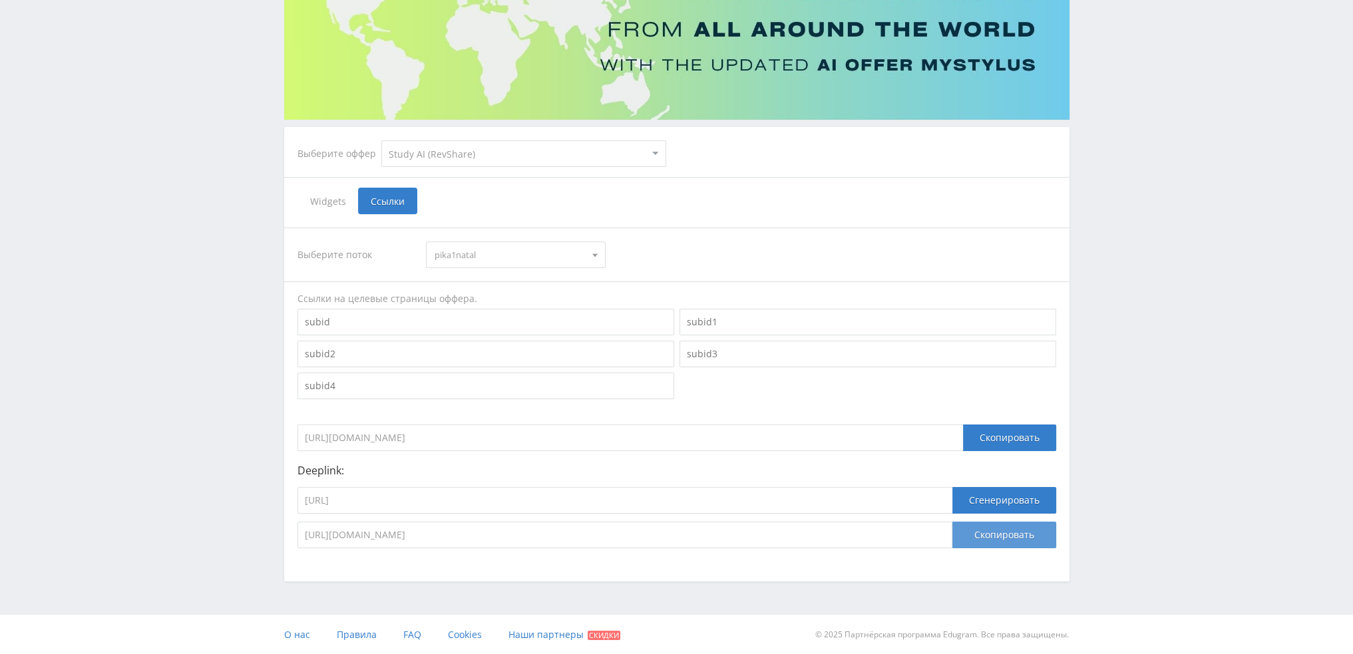
click at [998, 537] on button "Скопировать" at bounding box center [1004, 535] width 104 height 27
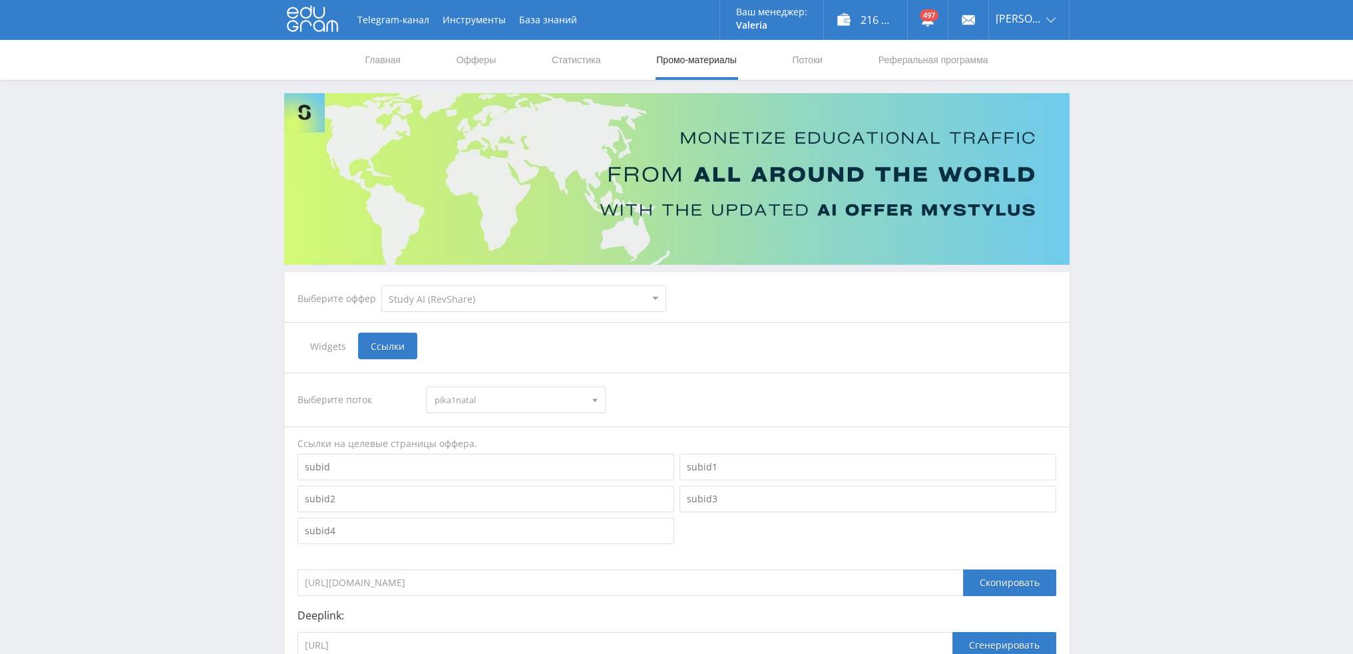
scroll to position [0, 0]
click at [577, 61] on link "Статистика" at bounding box center [576, 60] width 52 height 40
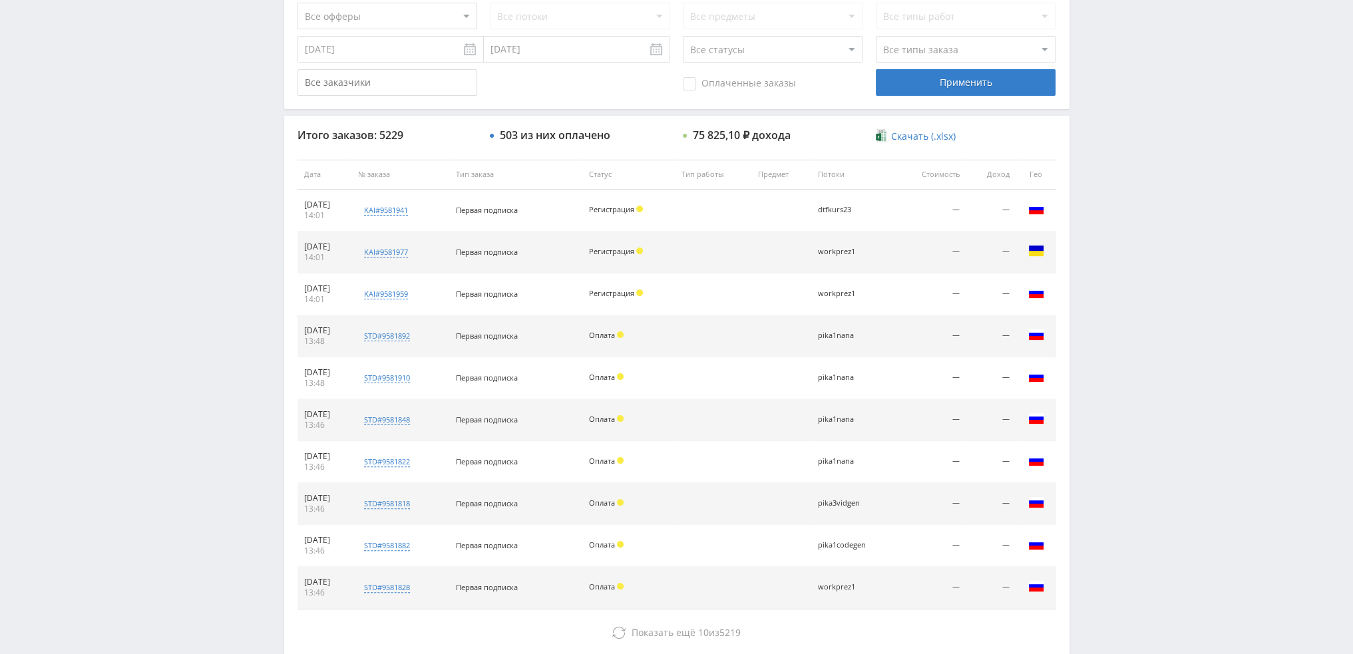
scroll to position [399, 0]
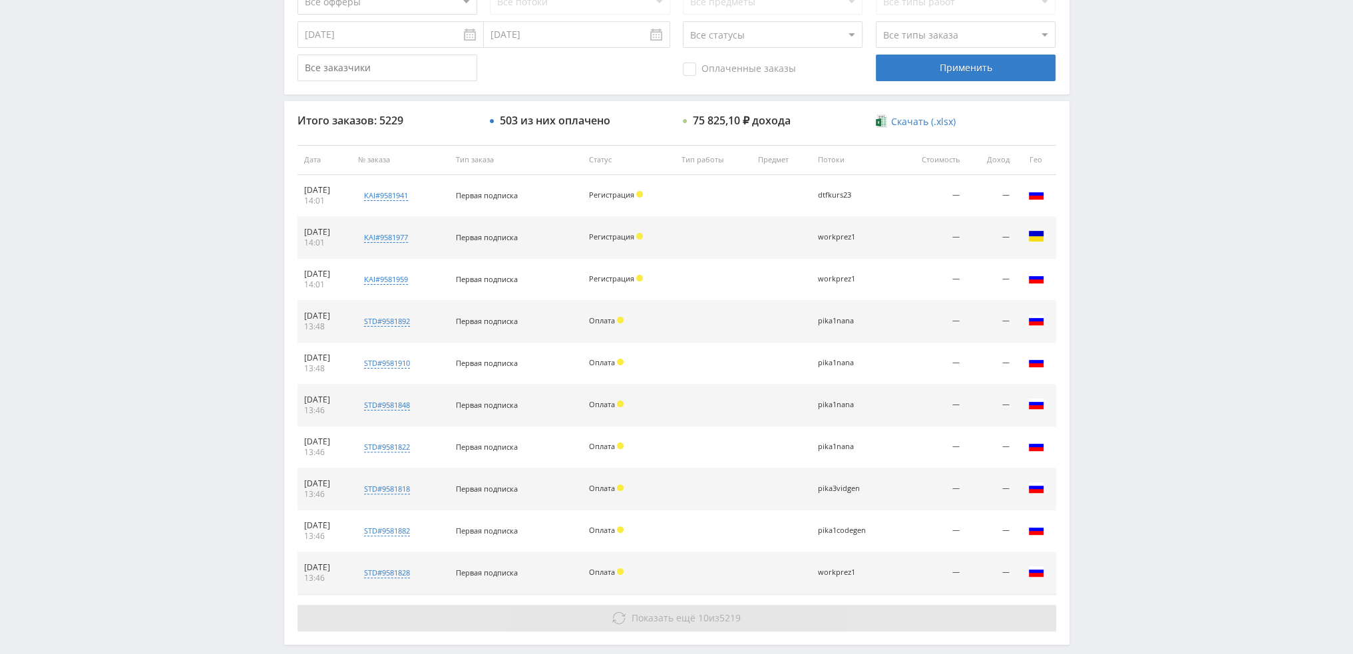
click at [666, 615] on span "Показать ещё" at bounding box center [663, 617] width 64 height 13
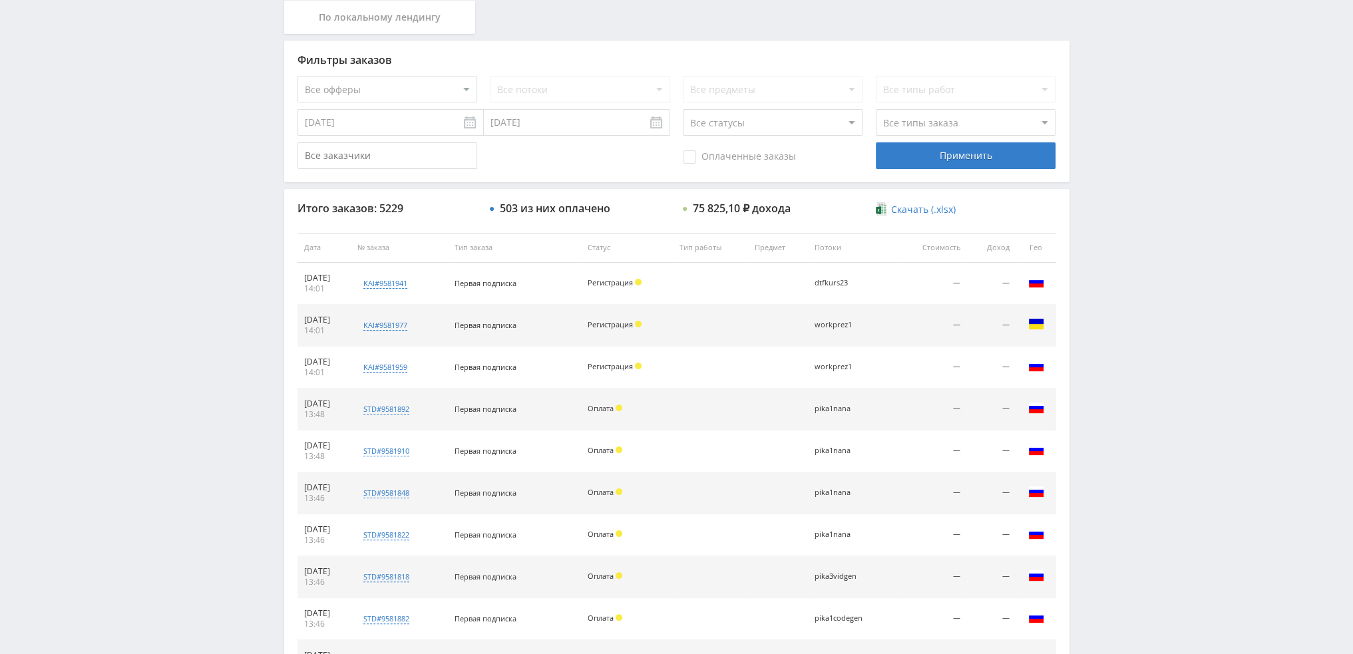
scroll to position [266, 0]
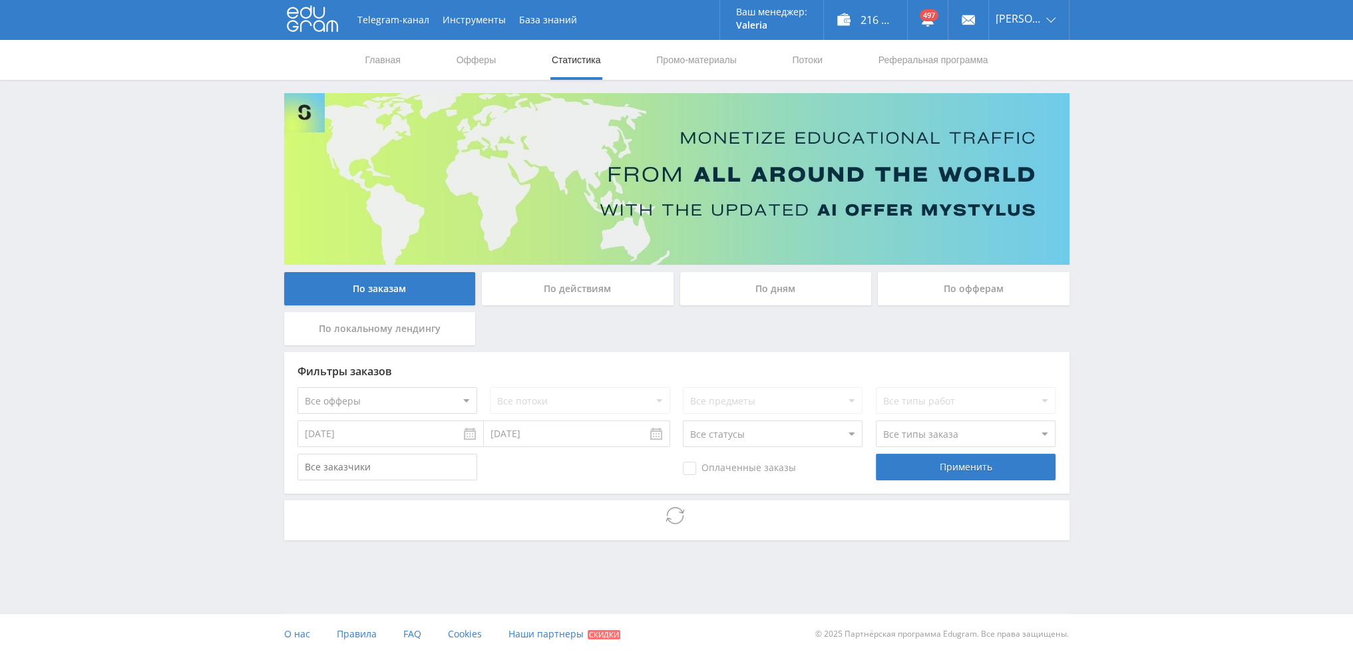
click at [1131, 299] on div "Telegram-канал Инструменты База знаний Ваш менеджер: [PERSON_NAME] Online @val_…" at bounding box center [676, 306] width 1353 height 613
